Goal: Task Accomplishment & Management: Use online tool/utility

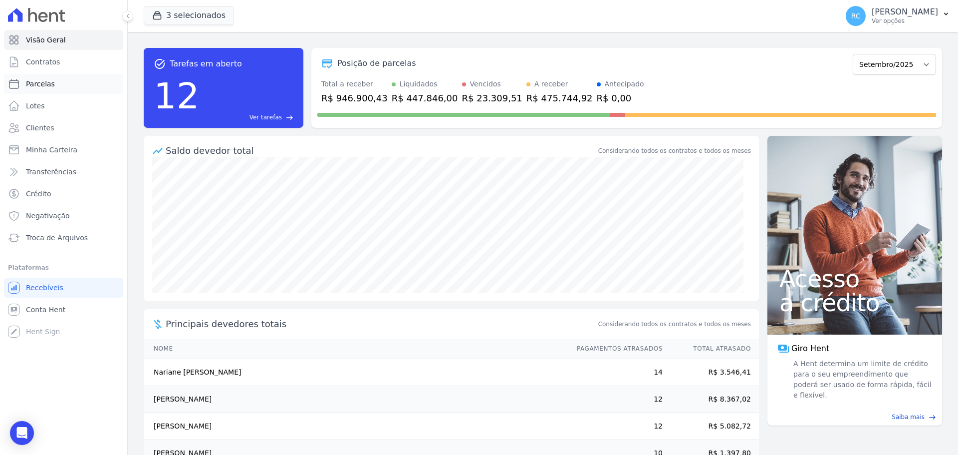
click at [61, 88] on link "Parcelas" at bounding box center [63, 84] width 119 height 20
select select
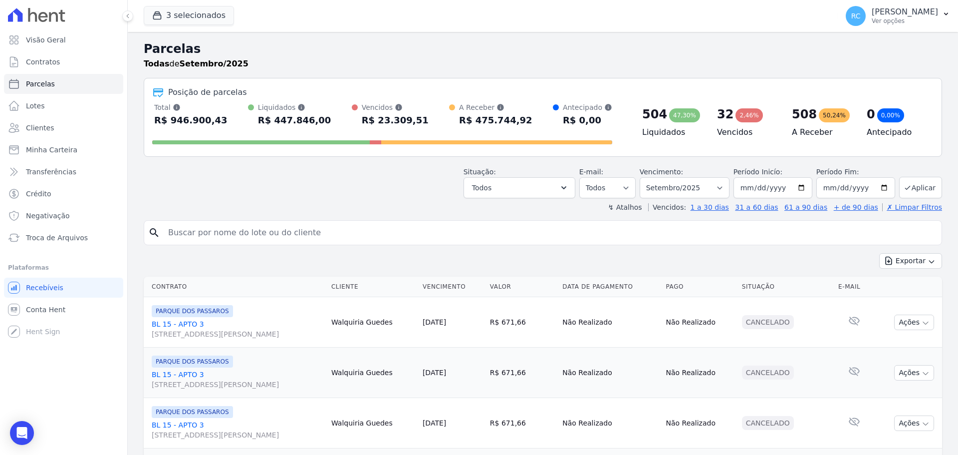
drag, startPoint x: 218, startPoint y: 245, endPoint x: 226, endPoint y: 237, distance: 11.3
click at [219, 245] on div "search" at bounding box center [543, 232] width 798 height 25
click at [230, 234] on input "search" at bounding box center [550, 233] width 776 height 20
paste input "[PERSON_NAME]"
type input "[PERSON_NAME]"
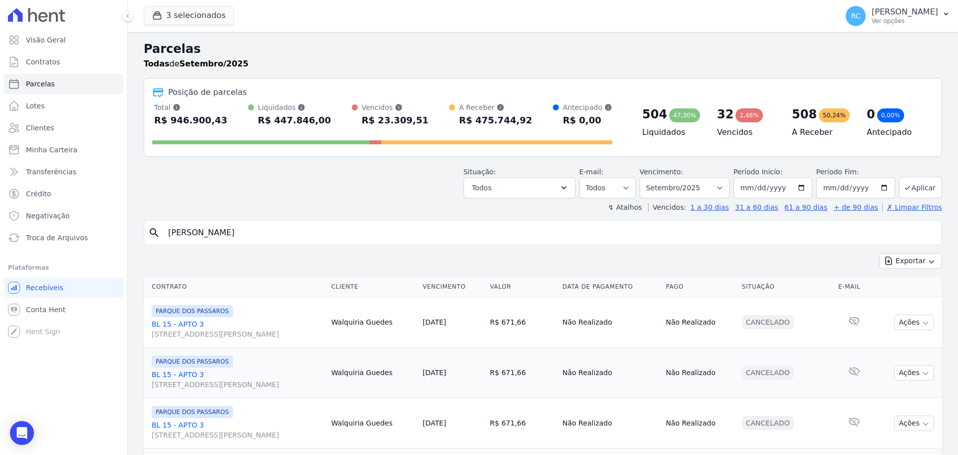
select select
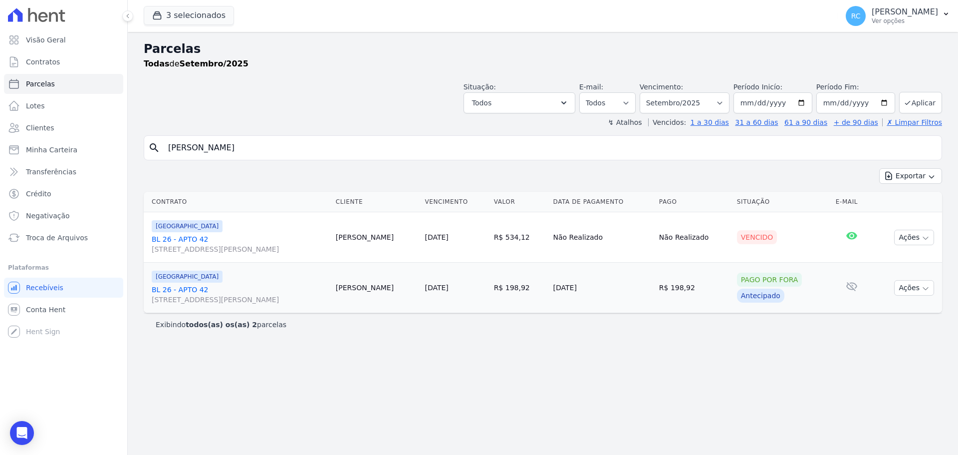
drag, startPoint x: 274, startPoint y: 146, endPoint x: 118, endPoint y: 138, distance: 155.9
click at [118, 138] on div "Visão Geral Contratos [GEOGRAPHIC_DATA] Lotes Clientes Minha Carteira Transferê…" at bounding box center [479, 227] width 958 height 455
drag, startPoint x: 19, startPoint y: 322, endPoint x: 29, endPoint y: 312, distance: 14.1
click at [20, 321] on ul "Você não possui Hent Sign ativado. Para saber mais, fale com a equipe Hent. Rec…" at bounding box center [63, 309] width 119 height 64
click at [29, 312] on span "Conta Hent" at bounding box center [45, 309] width 39 height 10
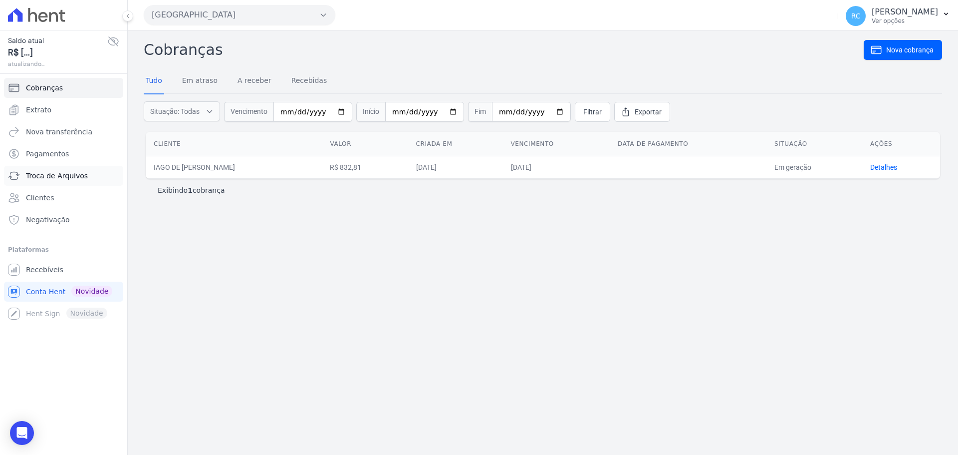
click at [72, 166] on link "Troca de Arquivos" at bounding box center [63, 176] width 119 height 20
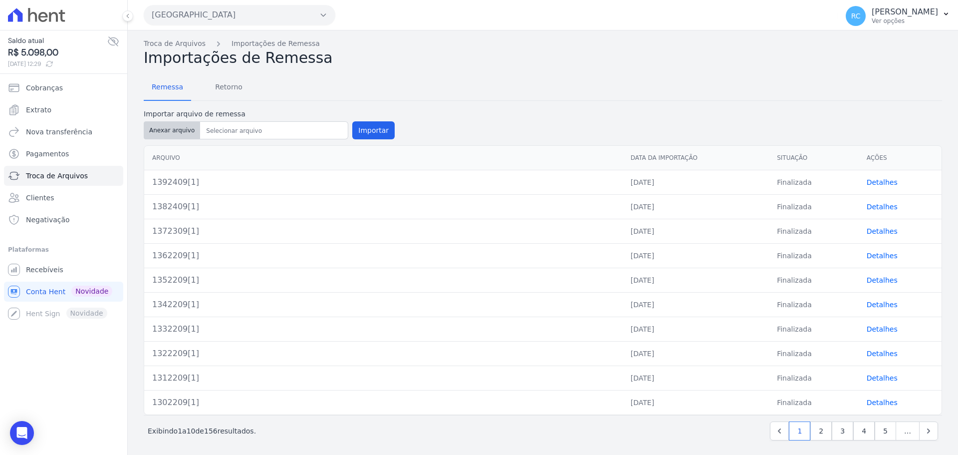
click at [178, 130] on button "Anexar arquivo" at bounding box center [172, 130] width 56 height 18
click at [212, 11] on button "[GEOGRAPHIC_DATA]" at bounding box center [240, 15] width 192 height 20
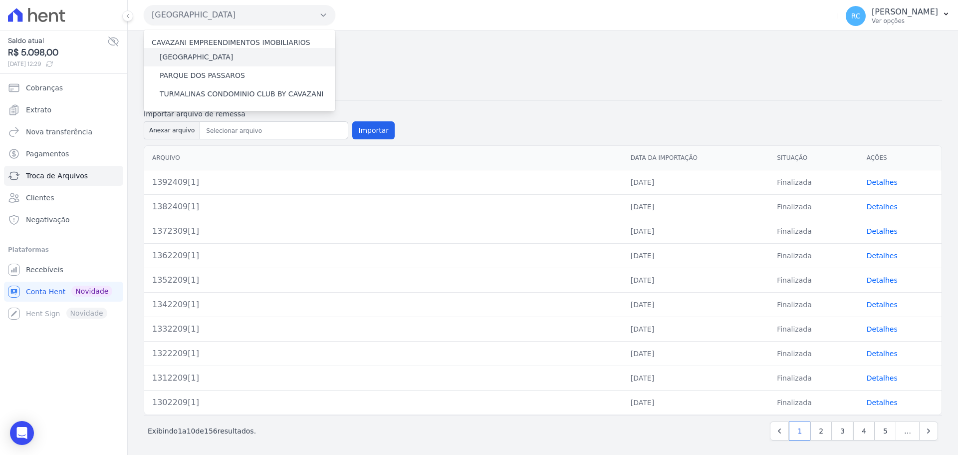
click at [208, 59] on label "[GEOGRAPHIC_DATA]" at bounding box center [196, 57] width 73 height 10
click at [0, 0] on input "[GEOGRAPHIC_DATA]" at bounding box center [0, 0] width 0 height 0
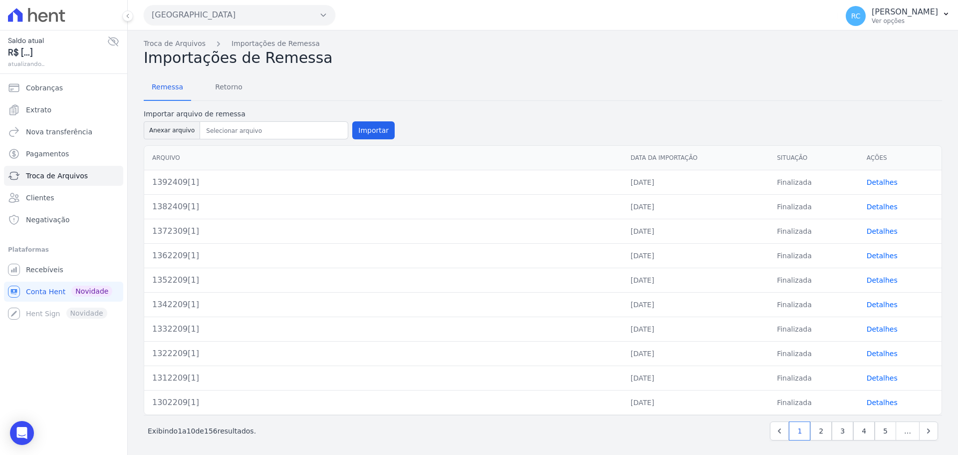
click at [239, 20] on button "[GEOGRAPHIC_DATA]" at bounding box center [240, 15] width 192 height 20
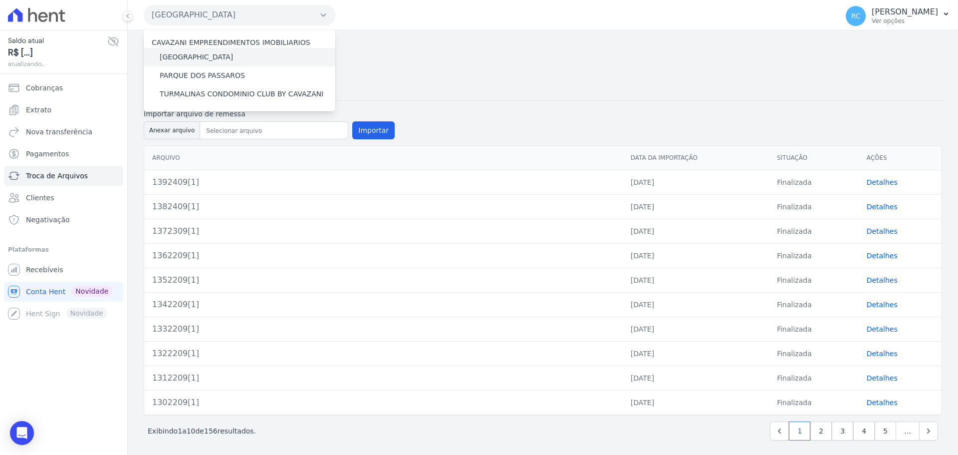
click at [196, 55] on label "[GEOGRAPHIC_DATA]" at bounding box center [196, 57] width 73 height 10
click at [0, 0] on input "[GEOGRAPHIC_DATA]" at bounding box center [0, 0] width 0 height 0
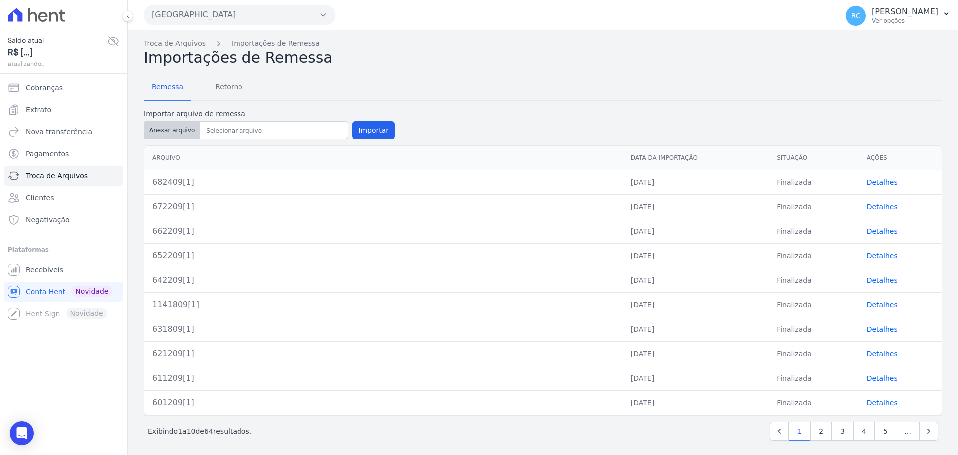
click at [167, 132] on button "Anexar arquivo" at bounding box center [172, 130] width 56 height 18
type input "692509[1]"
click at [374, 132] on button "Importar" at bounding box center [373, 130] width 42 height 18
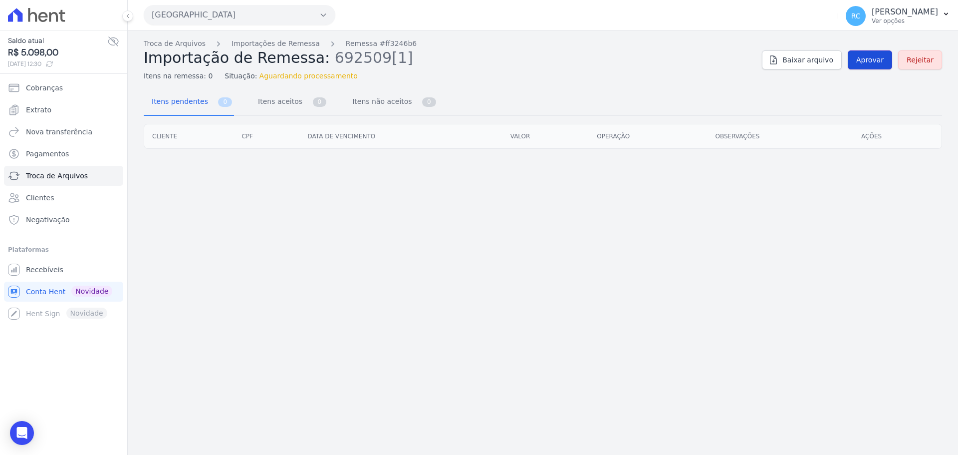
click at [884, 65] on link "Aprovar" at bounding box center [870, 59] width 44 height 19
click at [869, 57] on span "Aprovar" at bounding box center [869, 60] width 27 height 10
click at [878, 62] on span "Aprovar" at bounding box center [869, 60] width 27 height 10
click at [866, 63] on span "Aprovar" at bounding box center [869, 60] width 27 height 10
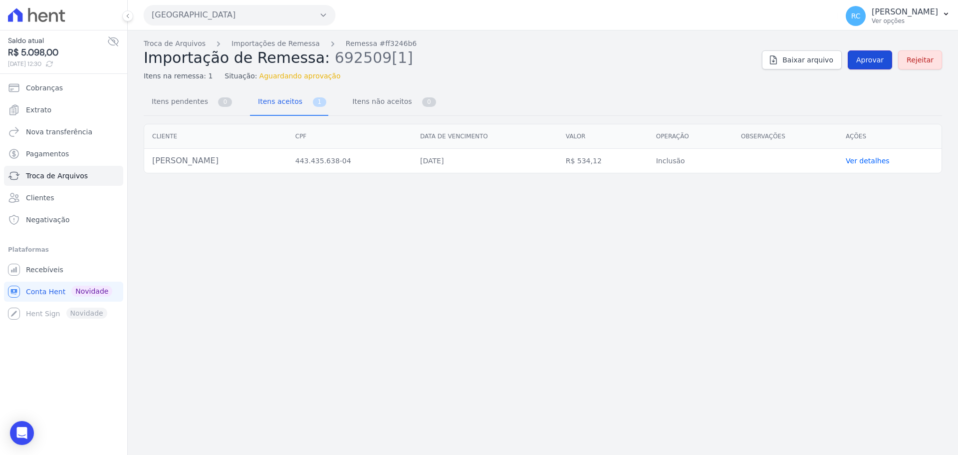
click at [883, 59] on span "Aprovar" at bounding box center [869, 60] width 27 height 10
drag, startPoint x: 273, startPoint y: 158, endPoint x: 153, endPoint y: 163, distance: 120.9
click at [153, 163] on td "Hudson Wallace Barbosa Dos Santos Silva" at bounding box center [215, 161] width 143 height 24
copy td "Hudson Wallace Barbosa Dos Sant"
click at [873, 58] on span "Aprovar" at bounding box center [869, 60] width 27 height 10
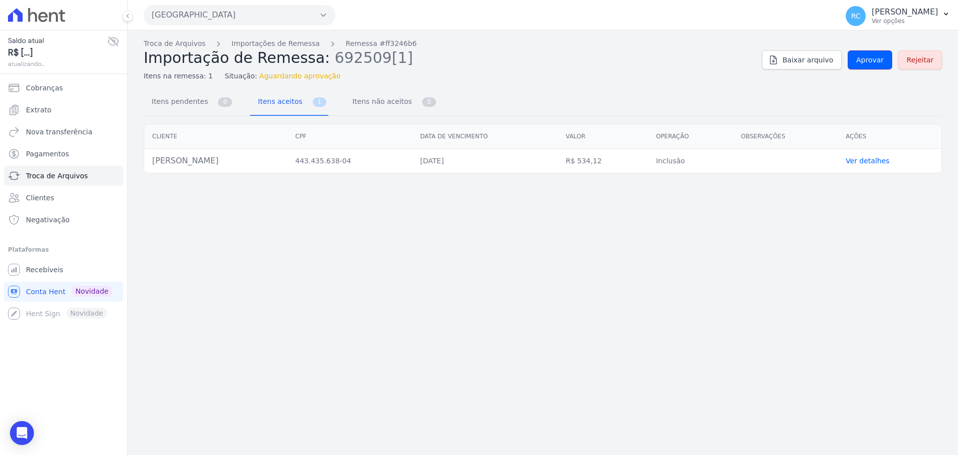
click at [867, 63] on span "Aprovar" at bounding box center [869, 60] width 27 height 10
click at [880, 64] on span "Aprovar" at bounding box center [869, 60] width 27 height 10
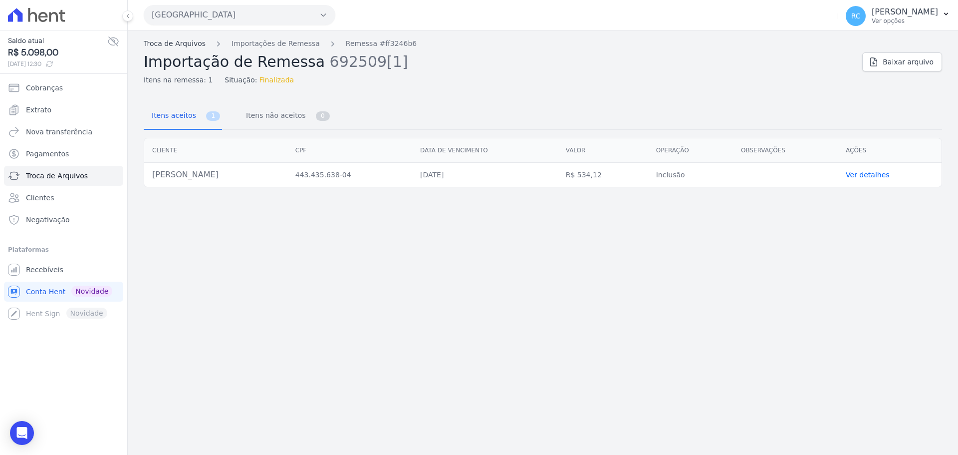
click at [187, 44] on link "Troca de Arquivos" at bounding box center [175, 43] width 62 height 10
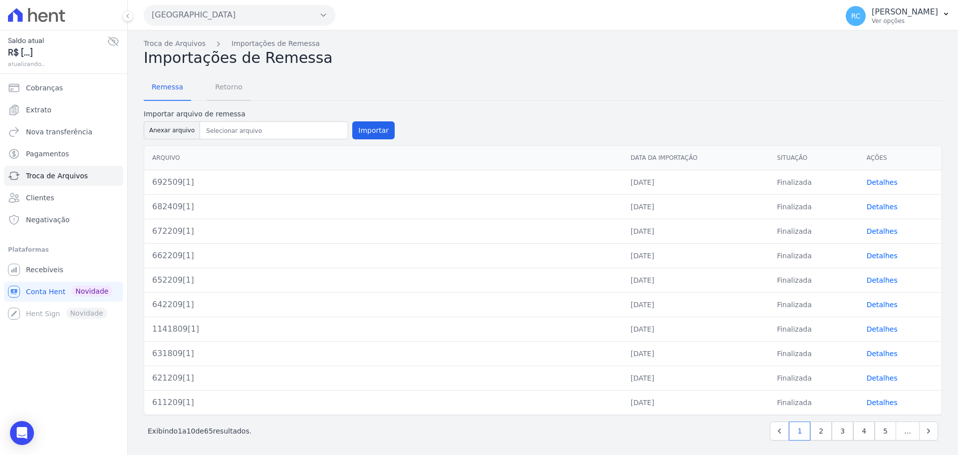
click at [234, 88] on span "Retorno" at bounding box center [228, 87] width 39 height 20
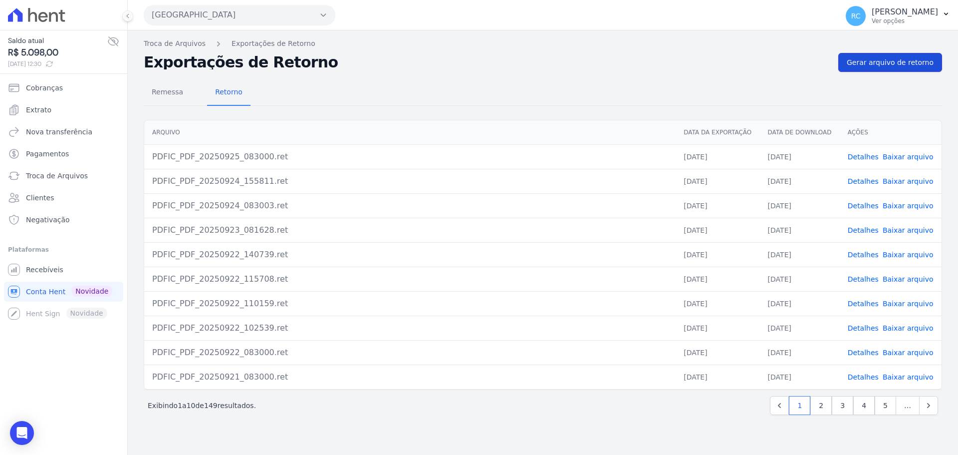
click at [911, 61] on span "Gerar arquivo de retorno" at bounding box center [890, 62] width 87 height 10
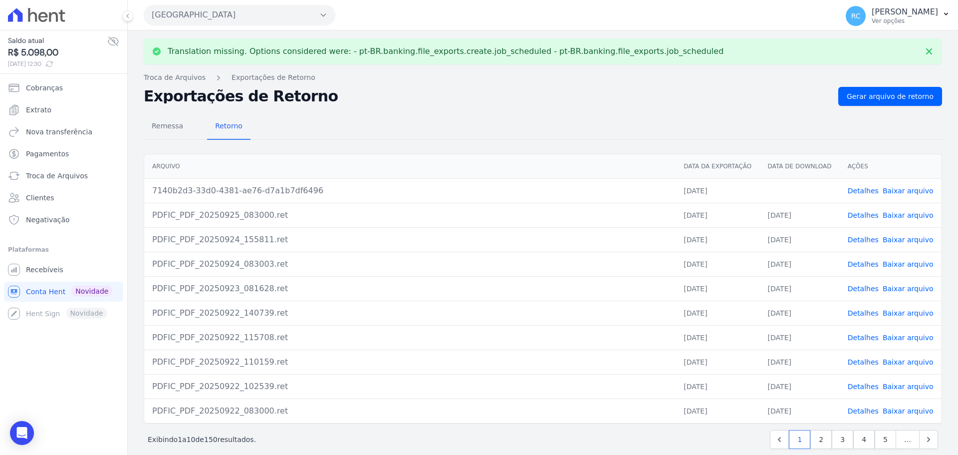
click at [906, 190] on link "Baixar arquivo" at bounding box center [908, 191] width 51 height 8
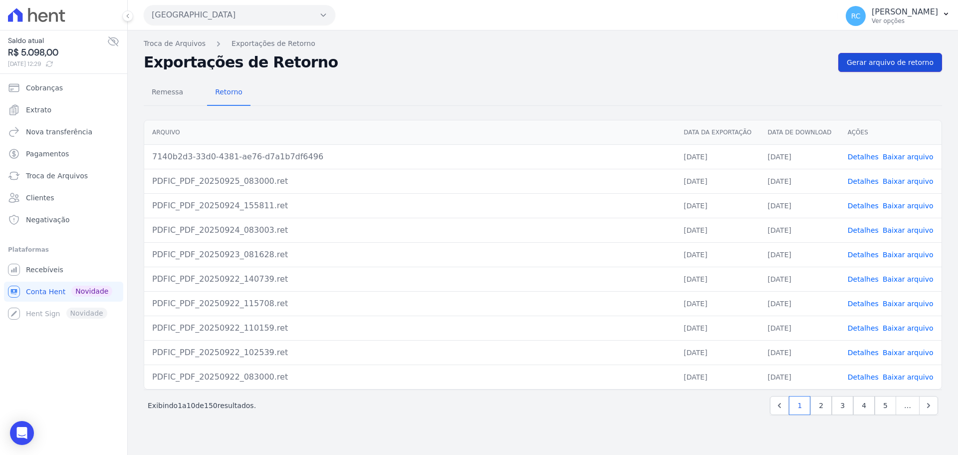
click at [906, 65] on span "Gerar arquivo de retorno" at bounding box center [890, 62] width 87 height 10
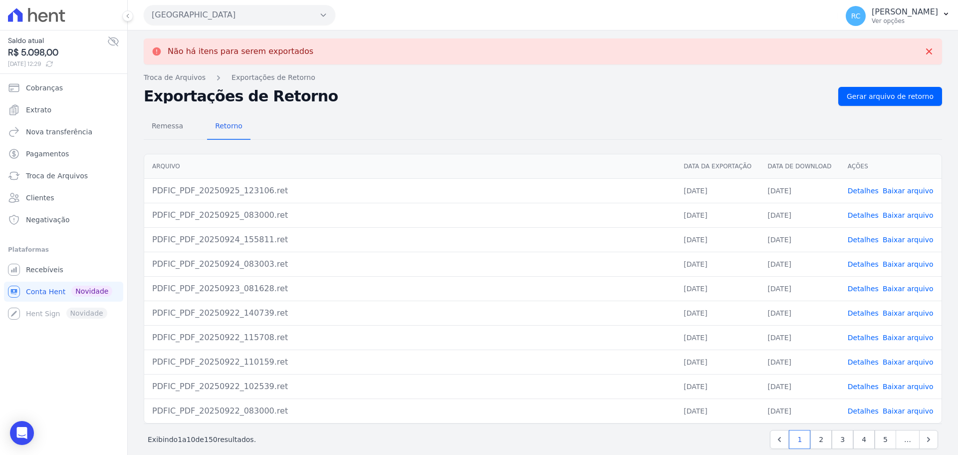
click at [910, 195] on span "Baixar arquivo" at bounding box center [908, 191] width 51 height 10
click at [908, 191] on link "Baixar arquivo" at bounding box center [908, 191] width 51 height 8
